Goal: Information Seeking & Learning: Learn about a topic

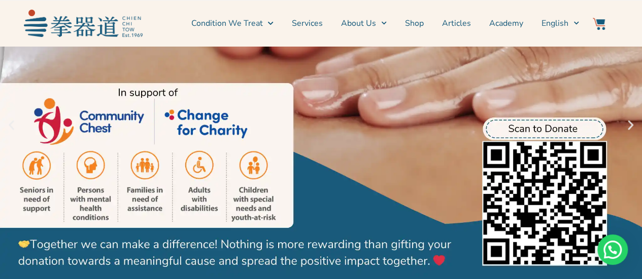
scroll to position [101, 0]
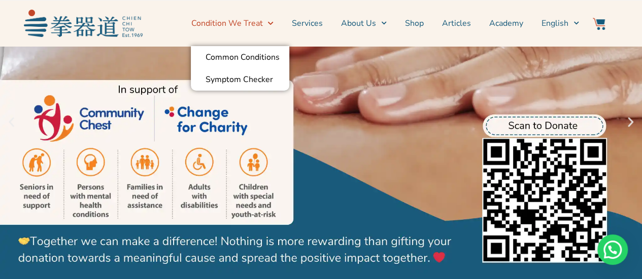
click at [263, 20] on link "Condition We Treat" at bounding box center [232, 23] width 82 height 25
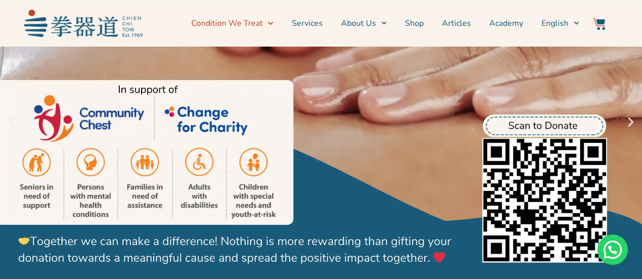
click at [263, 20] on link "Condition We Treat" at bounding box center [232, 23] width 82 height 25
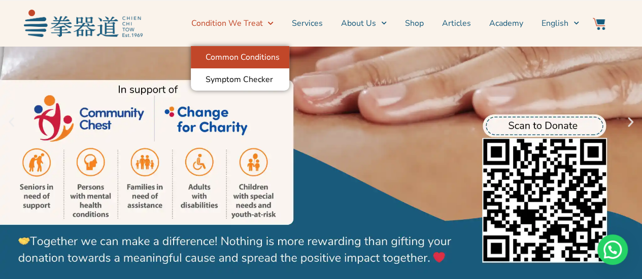
click at [265, 60] on link "Common Conditions" at bounding box center [240, 57] width 98 height 22
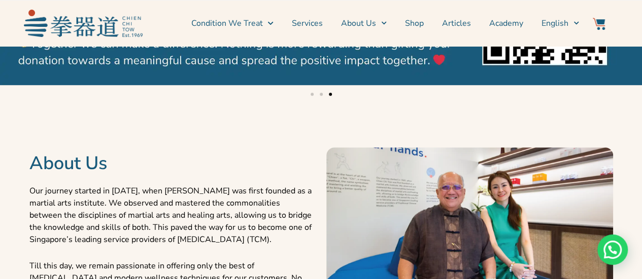
scroll to position [406, 0]
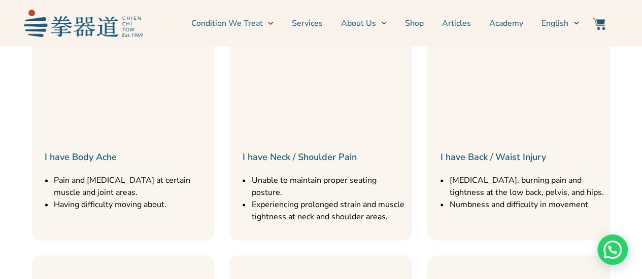
scroll to position [609, 0]
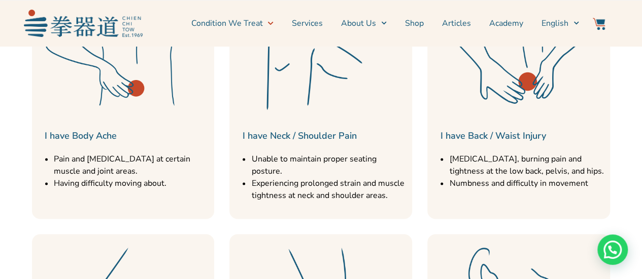
click at [310, 132] on link "I have Neck / Shoulder Pain" at bounding box center [299, 136] width 114 height 12
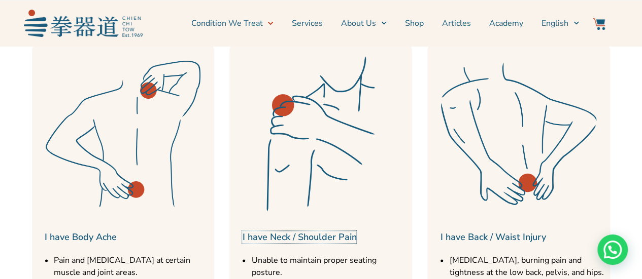
scroll to position [507, 0]
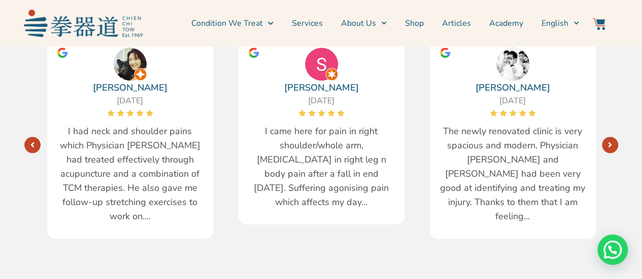
scroll to position [2434, 0]
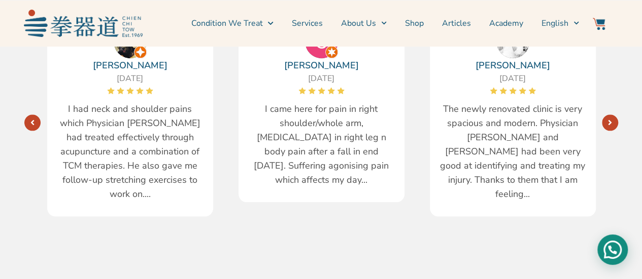
click at [617, 250] on div "Need help?" at bounding box center [612, 250] width 30 height 30
